Goal: Task Accomplishment & Management: Use online tool/utility

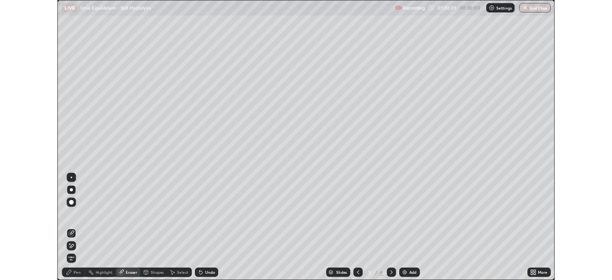
scroll to position [344, 612]
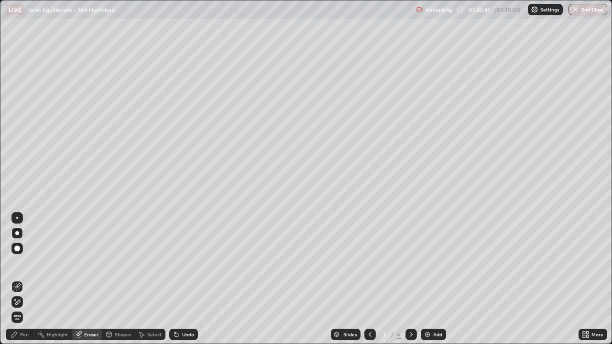
click at [410, 335] on icon at bounding box center [411, 335] width 8 height 8
click at [369, 335] on icon at bounding box center [370, 335] width 8 height 8
click at [369, 335] on icon at bounding box center [370, 334] width 3 height 5
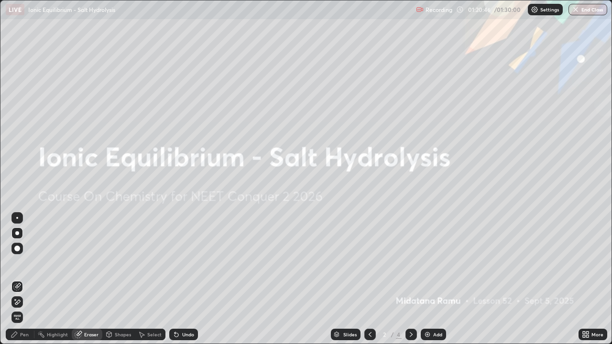
click at [369, 334] on icon at bounding box center [370, 334] width 3 height 5
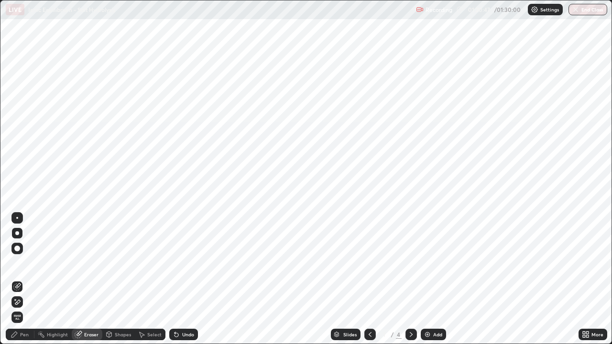
click at [407, 332] on icon at bounding box center [411, 335] width 8 height 8
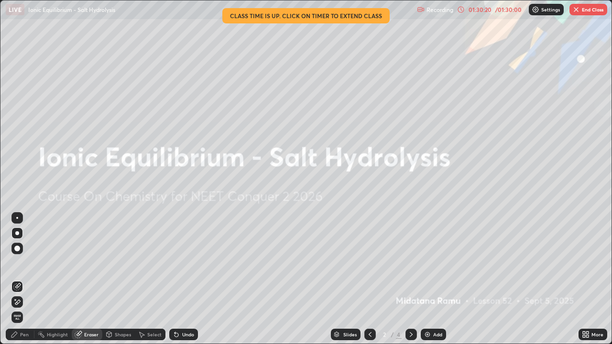
click at [578, 11] on img "button" at bounding box center [576, 10] width 8 height 8
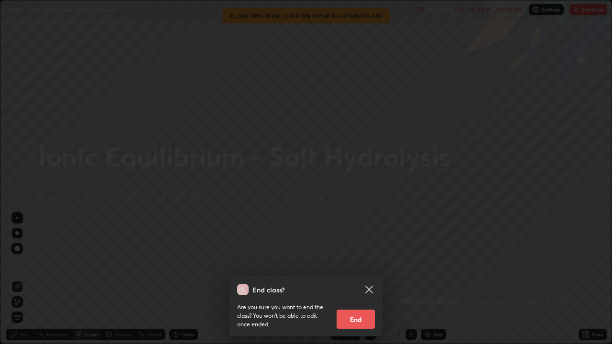
click at [370, 290] on icon at bounding box center [368, 289] width 11 height 11
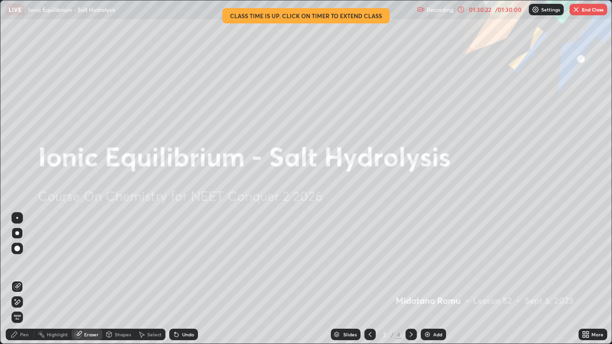
click at [585, 332] on icon at bounding box center [584, 333] width 2 height 2
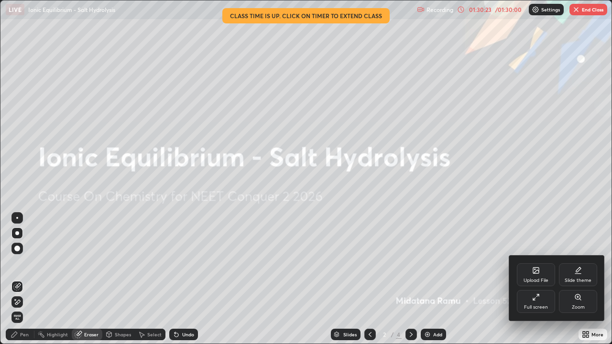
click at [536, 303] on div "Full screen" at bounding box center [536, 301] width 38 height 23
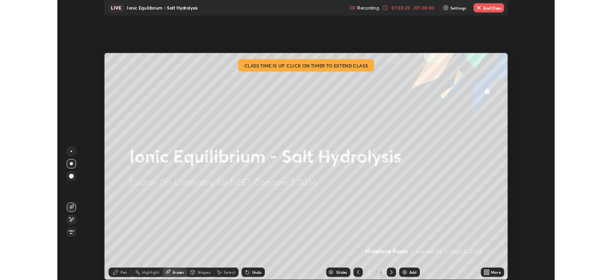
scroll to position [47526, 47194]
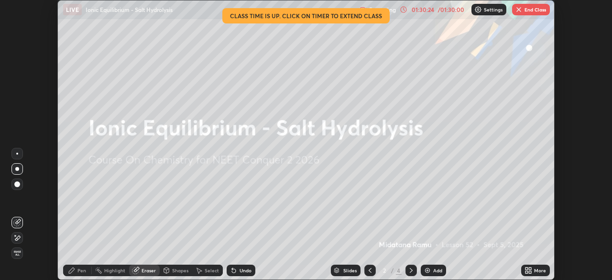
click at [532, 8] on button "End Class" at bounding box center [531, 9] width 38 height 11
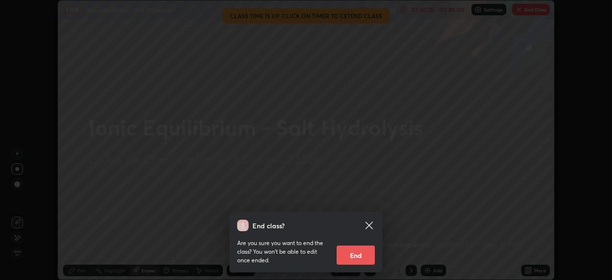
click at [360, 247] on button "End" at bounding box center [356, 254] width 38 height 19
